Goal: Check status

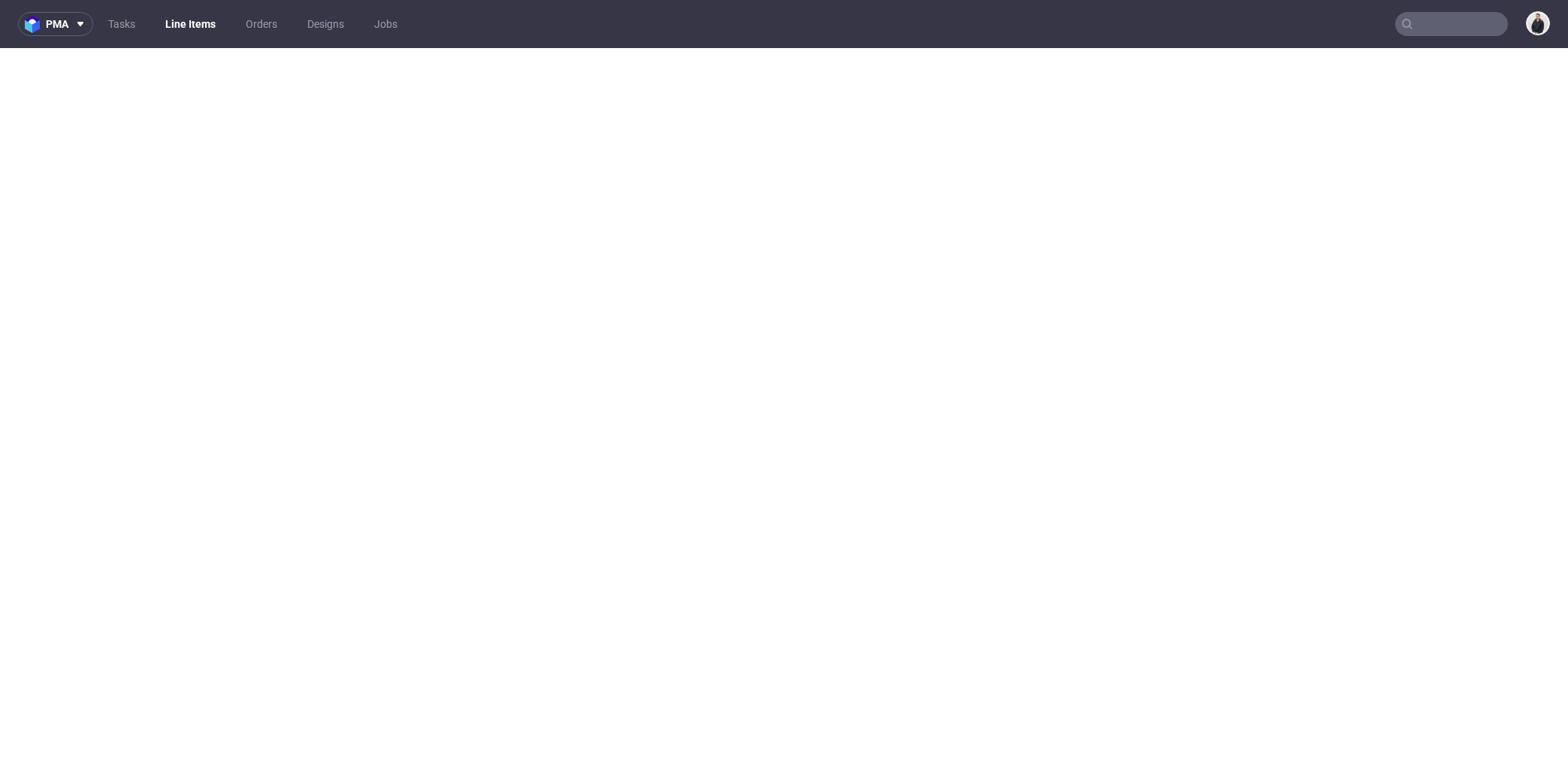
select select "in_progress"
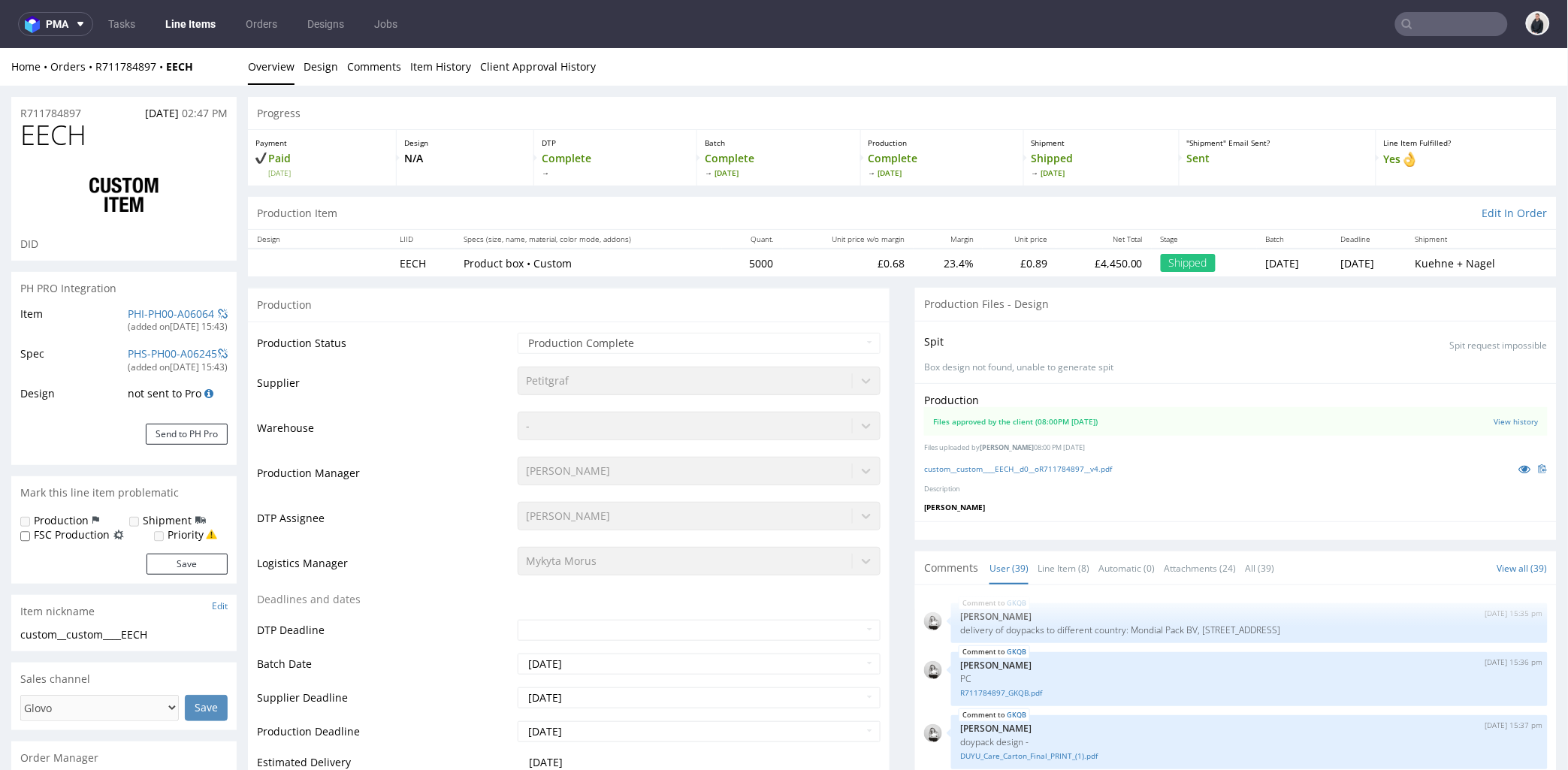
scroll to position [2340, 0]
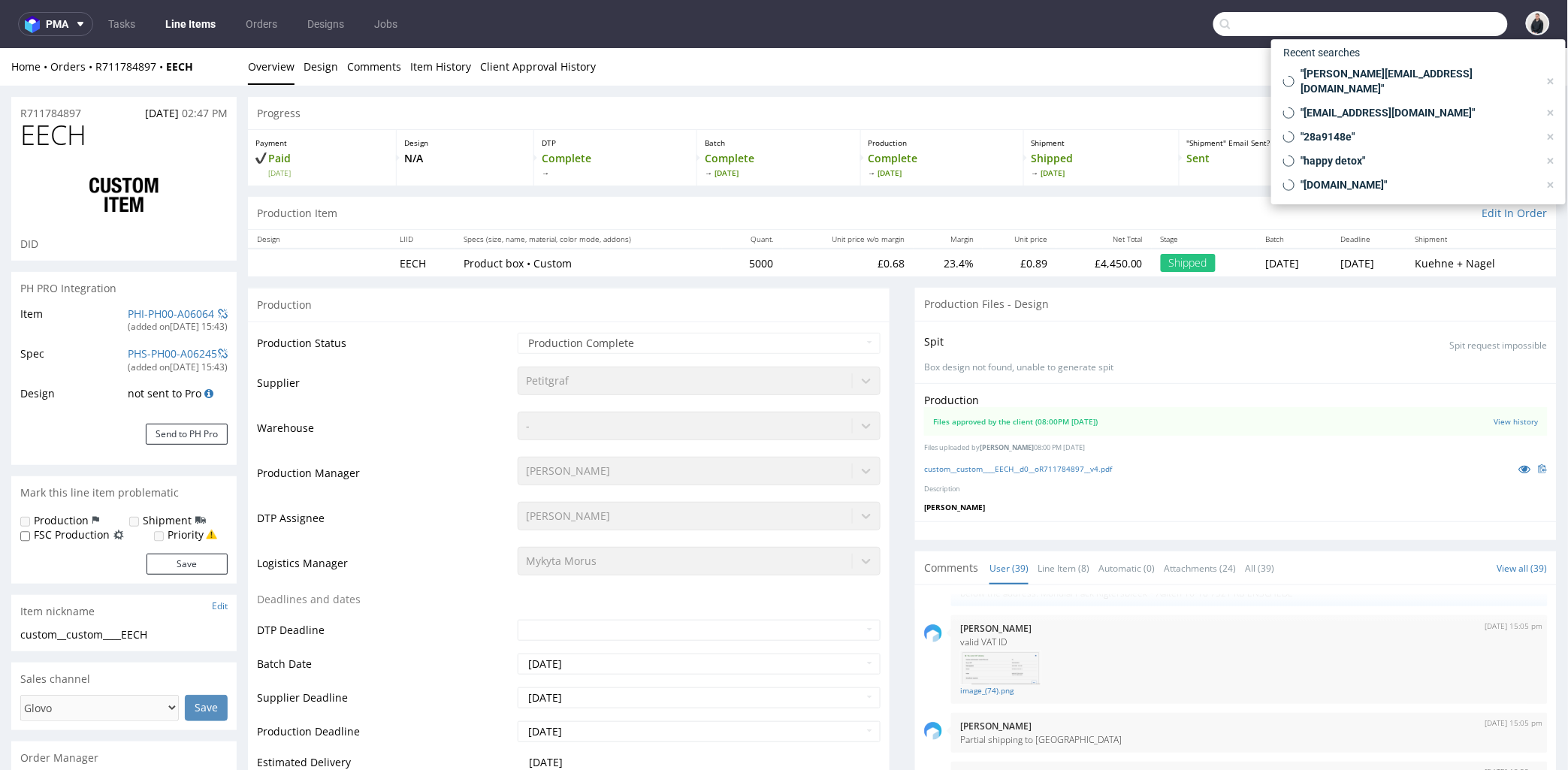
click at [1416, 15] on input "text" at bounding box center [1360, 24] width 295 height 24
paste input "@asiaexpressfood.nl"
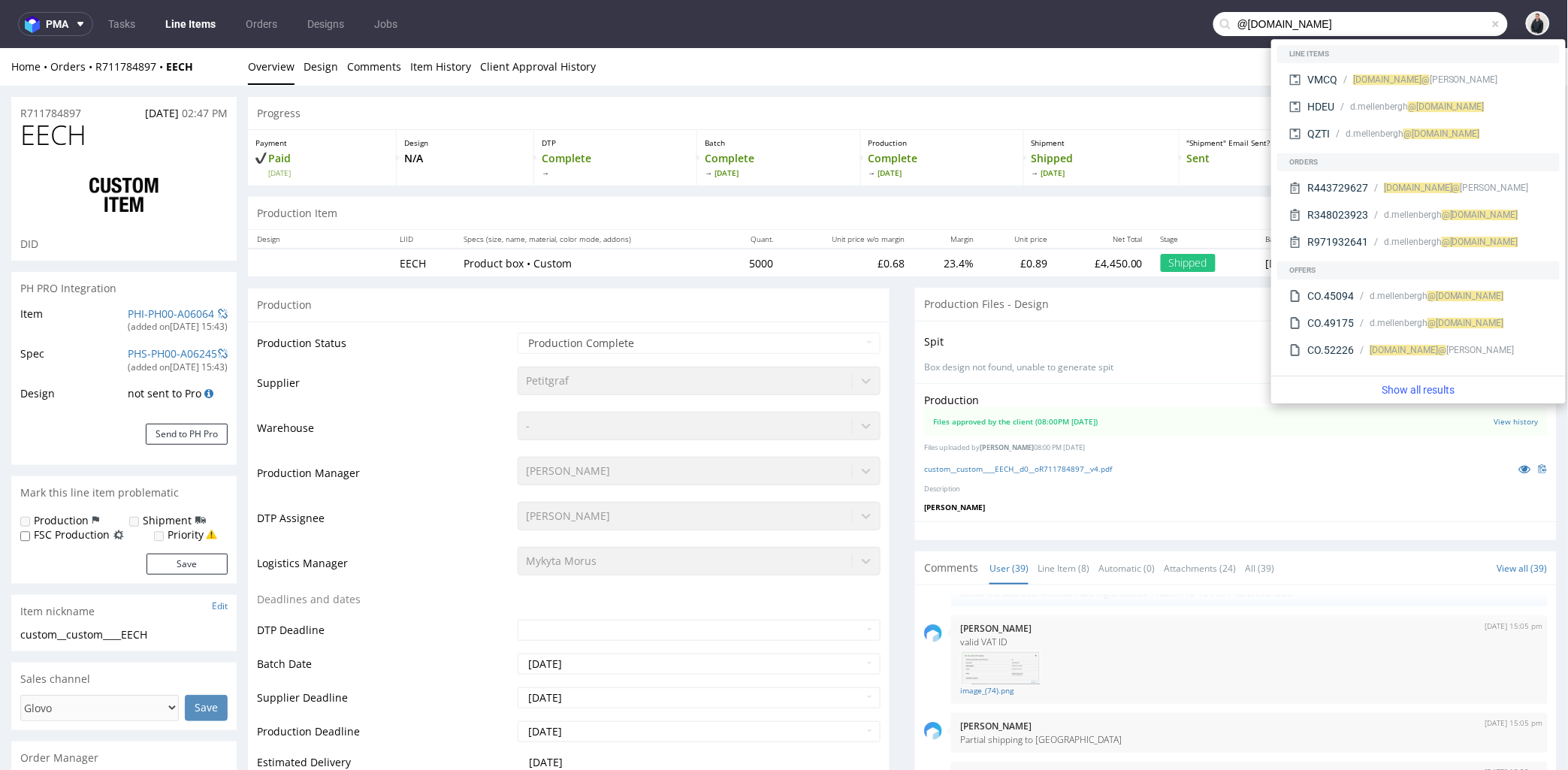
click at [1232, 20] on input "@asiaexpressfood.nl" at bounding box center [1360, 24] width 295 height 24
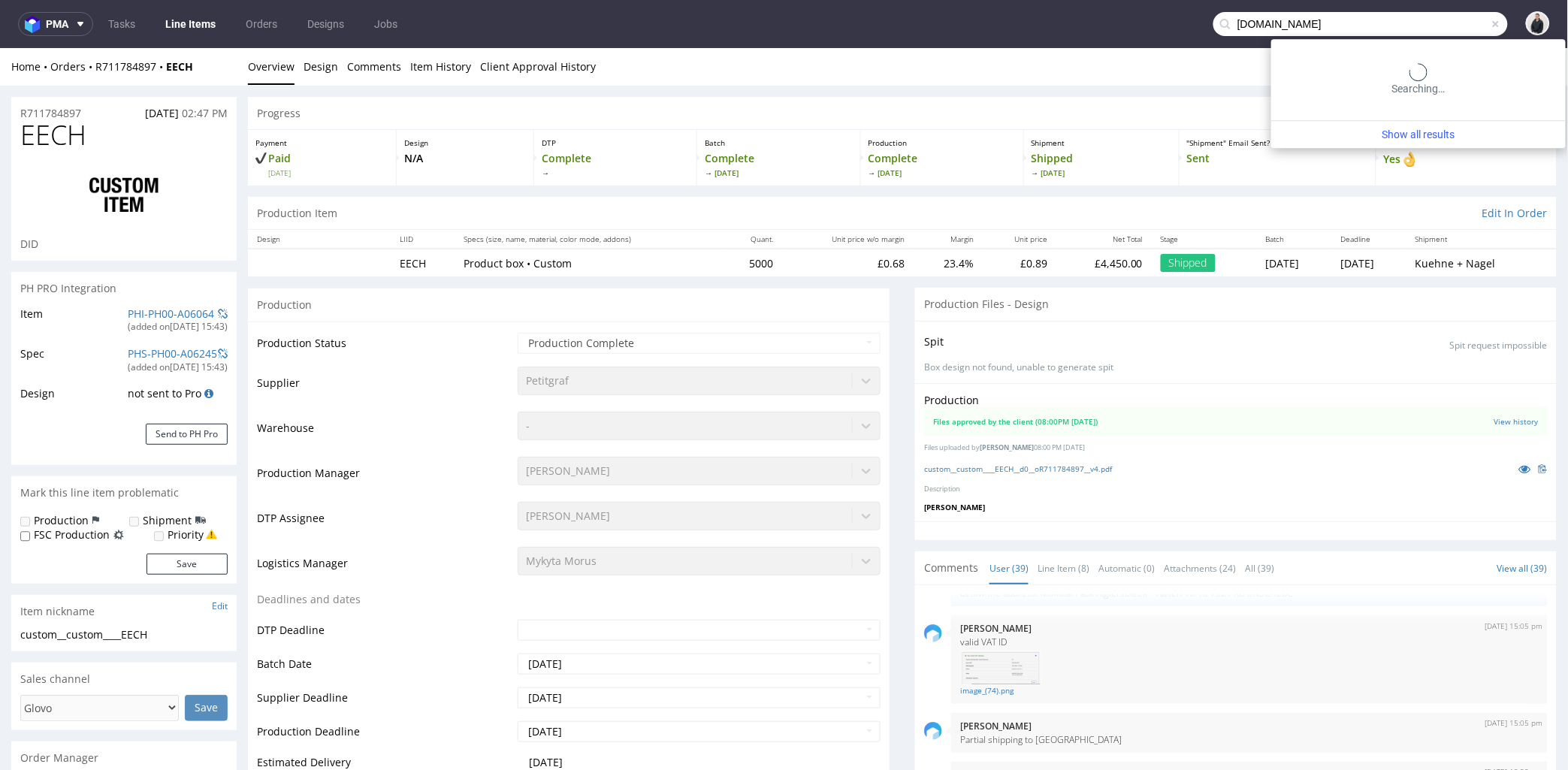
type input "asiaexpressfood.nl"
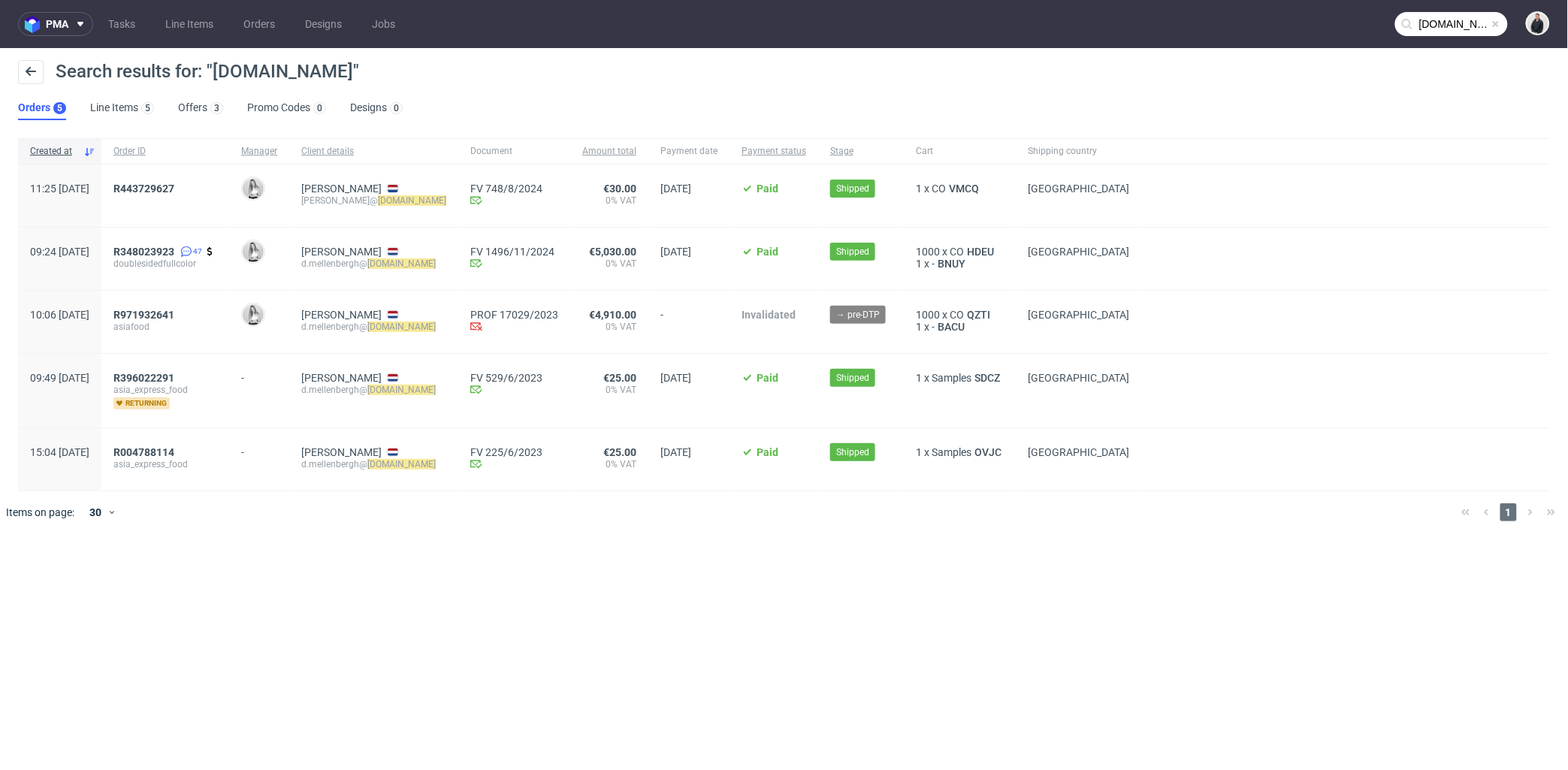
click at [498, 558] on div "pma Tasks Line Items Orders Designs Jobs asiaexpressfood.nl Search results for:…" at bounding box center [784, 385] width 1568 height 770
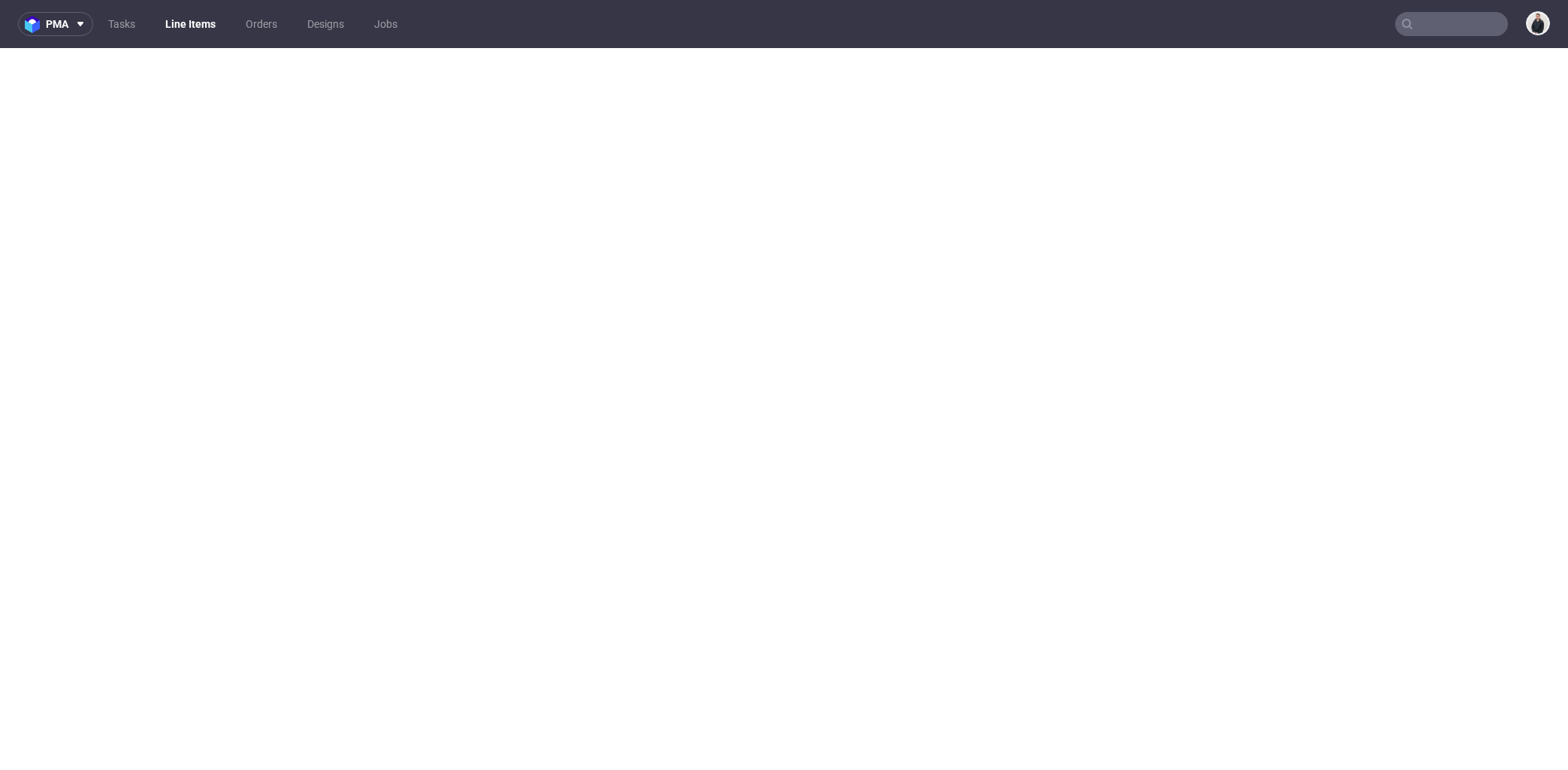
select select "in_progress"
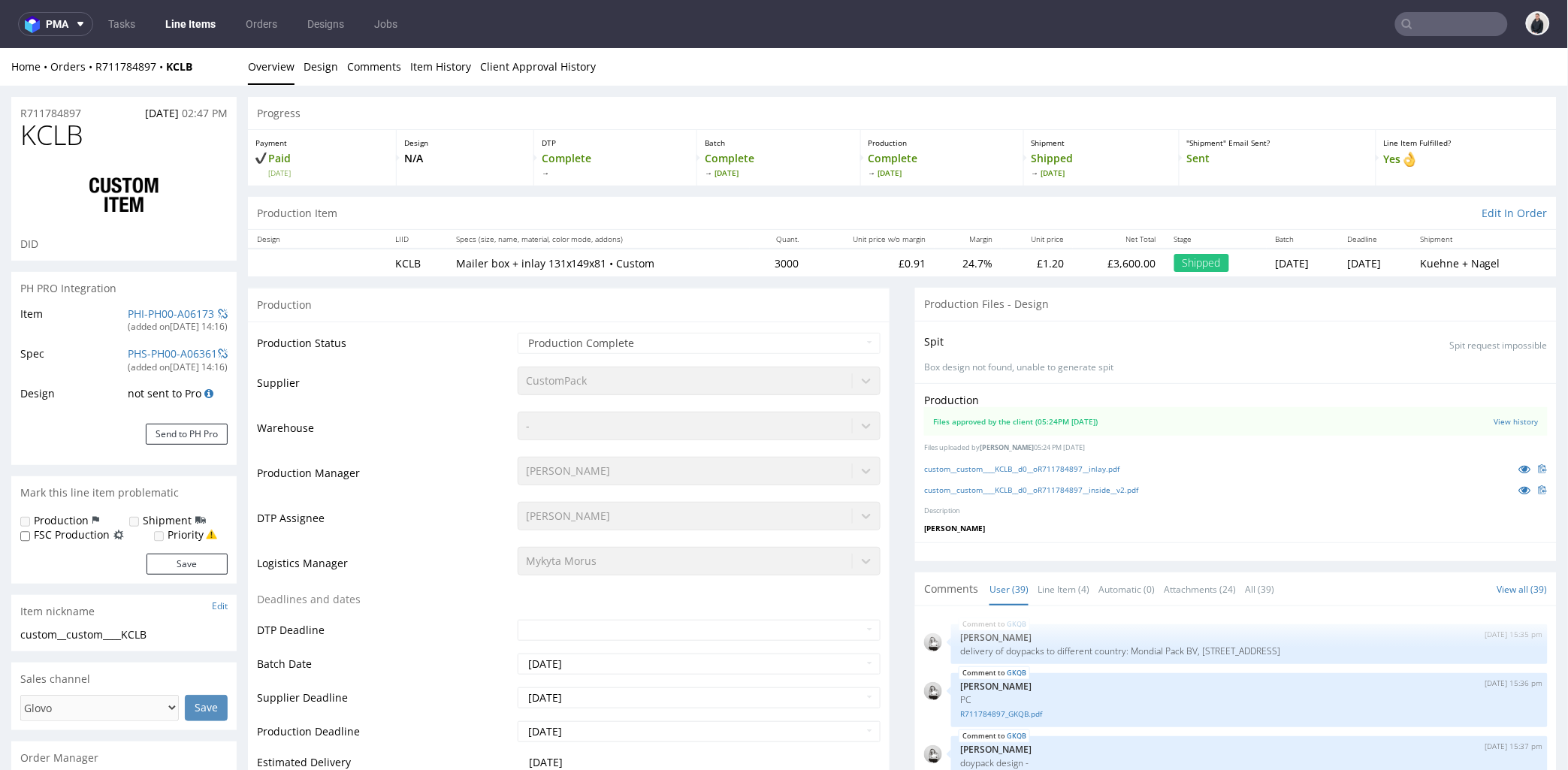
scroll to position [2340, 0]
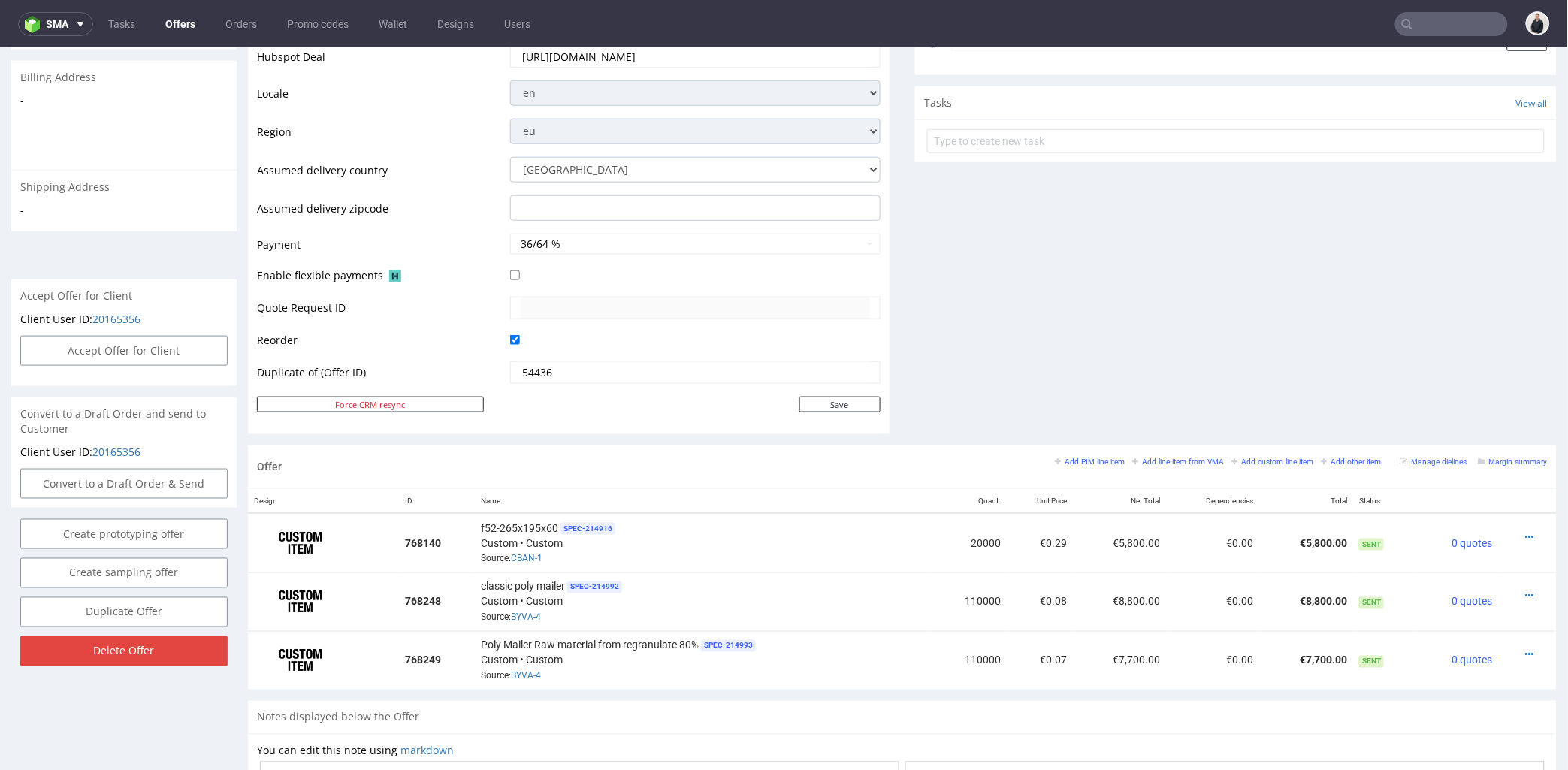
scroll to position [668, 0]
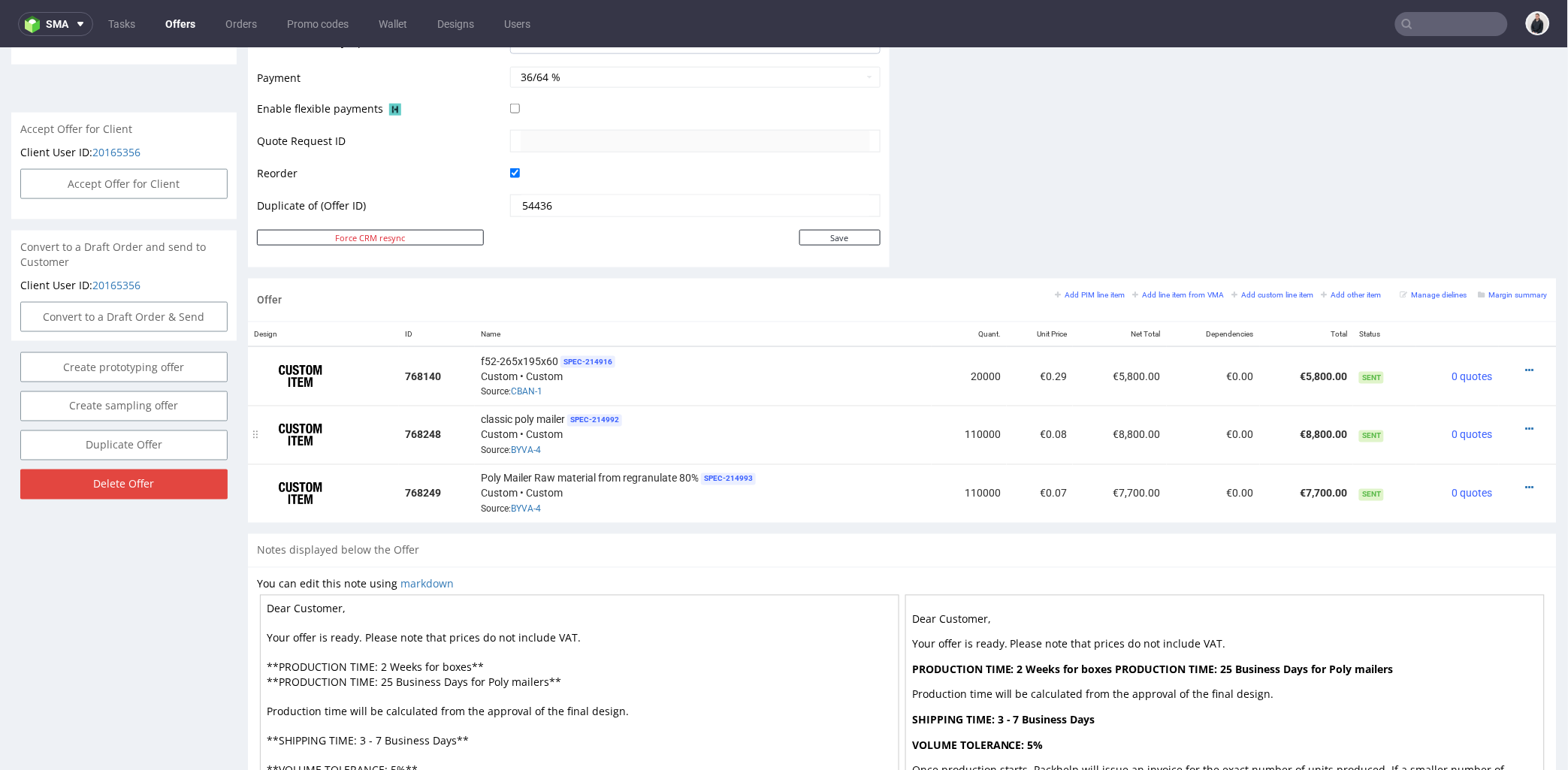
click at [839, 430] on div "classic poly mailer SPEC- 214992 Custom • Custom Source: BYVA-4" at bounding box center [703, 434] width 444 height 46
